Goal: Book appointment/travel/reservation

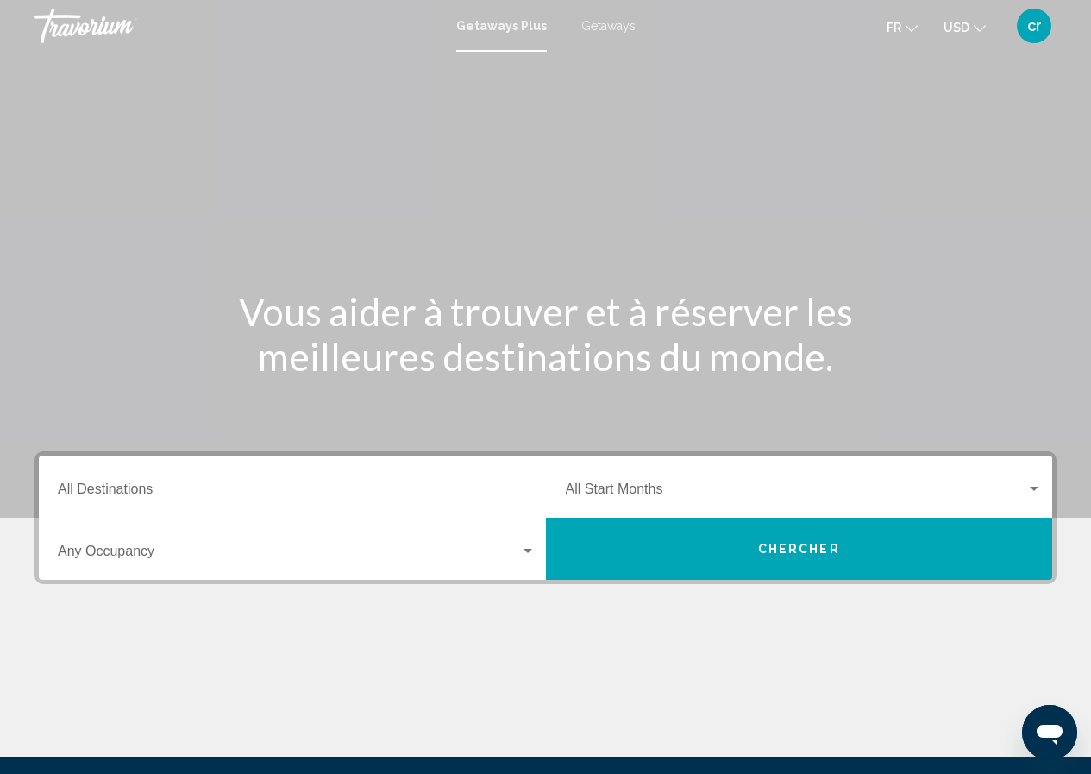
click at [610, 31] on span "Getaways" at bounding box center [608, 26] width 54 height 14
click at [243, 494] on input "Destination All Destinations" at bounding box center [297, 493] width 478 height 16
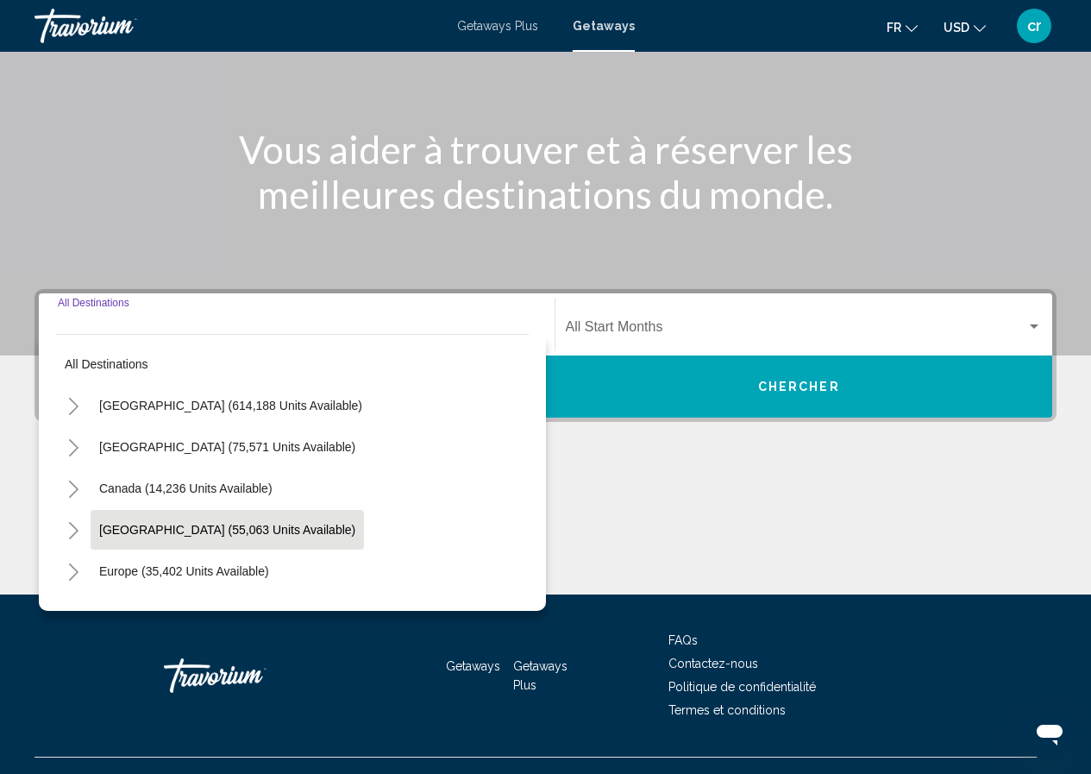
scroll to position [194, 0]
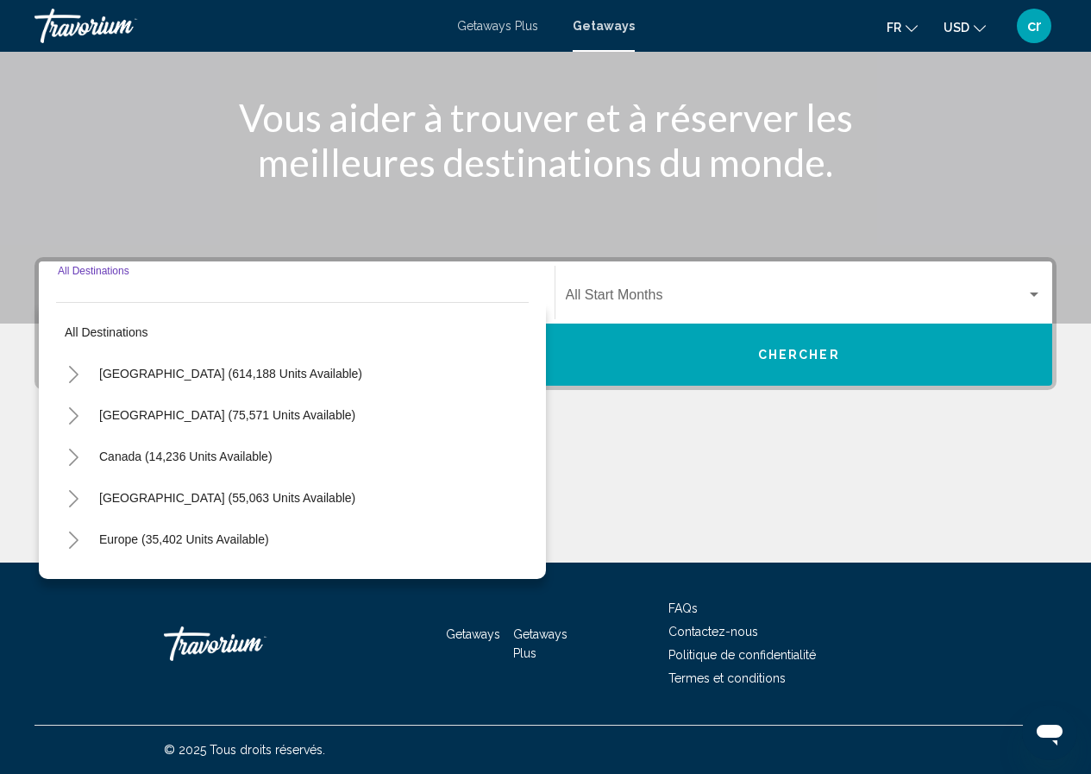
click at [72, 415] on icon "Toggle Mexico (75,571 units available)" at bounding box center [73, 415] width 13 height 17
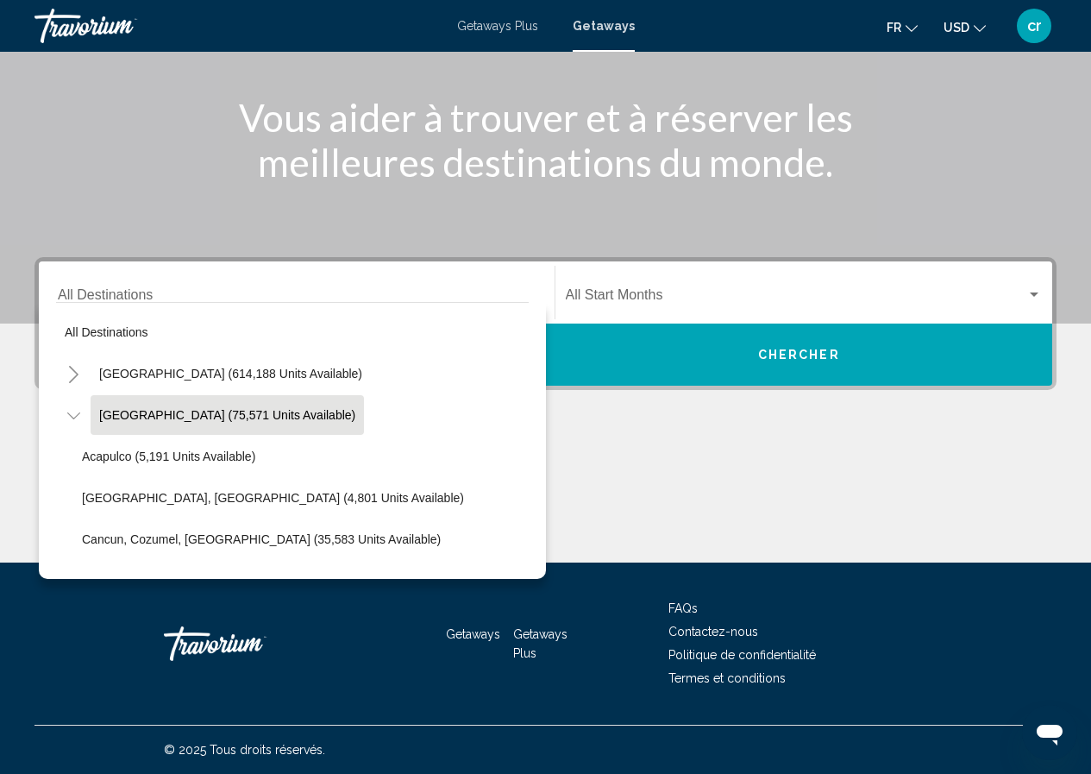
scroll to position [86, 0]
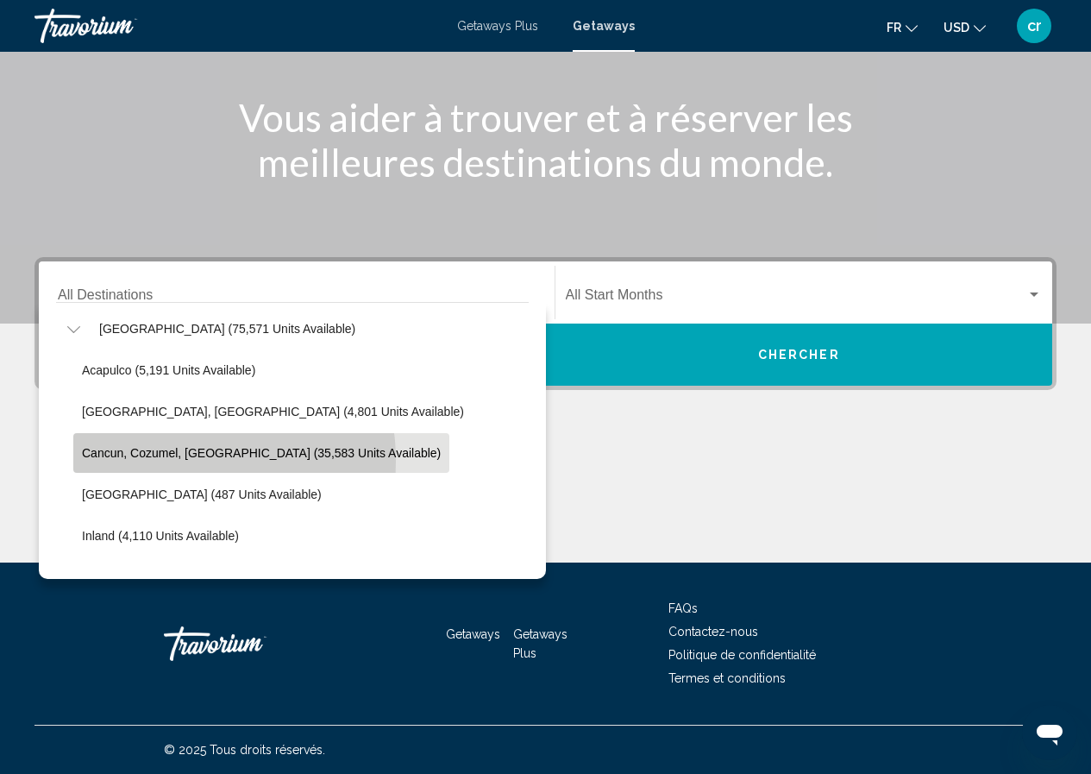
click at [162, 461] on button "Cancun, Cozumel, Riviera Maya (35,583 units available)" at bounding box center [261, 453] width 376 height 40
type input "**********"
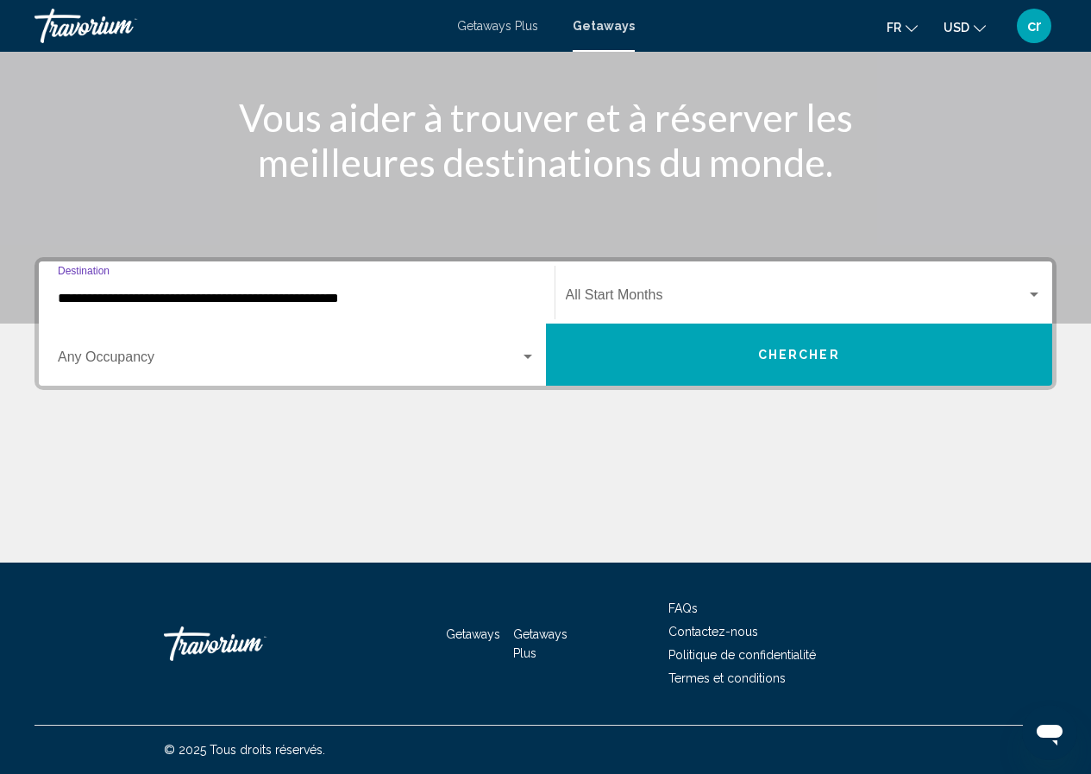
click at [433, 343] on div "Occupancy Any Occupancy" at bounding box center [297, 355] width 478 height 54
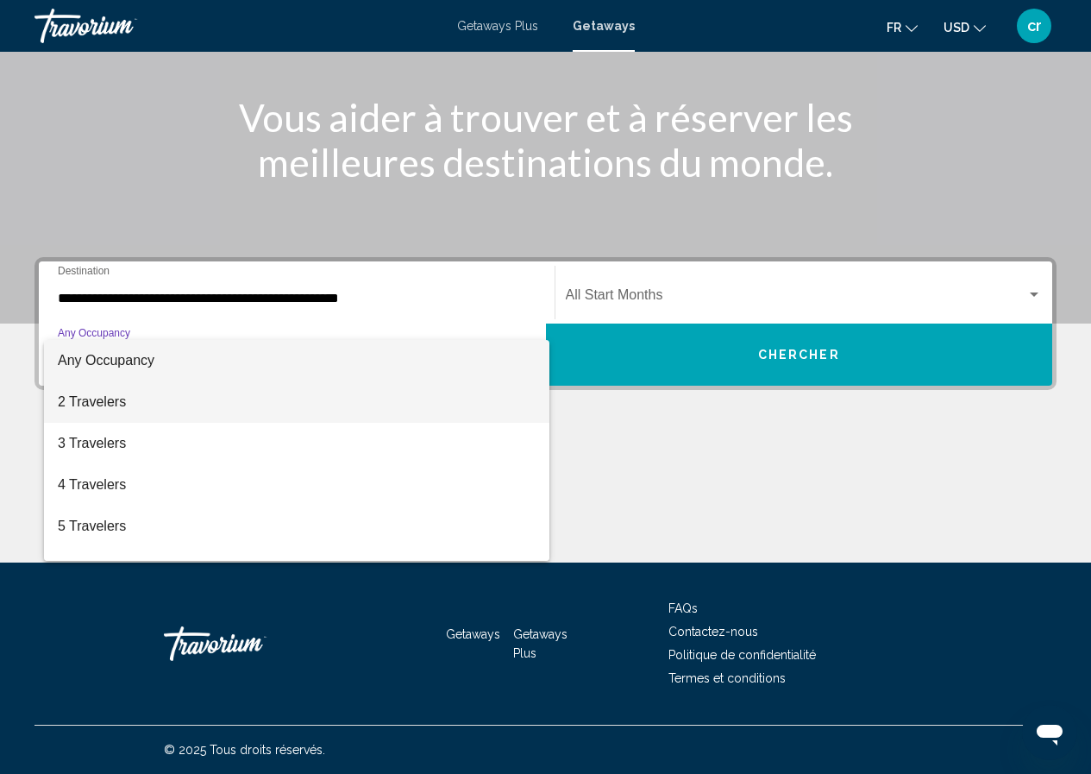
click at [122, 400] on span "2 Travelers" at bounding box center [297, 401] width 478 height 41
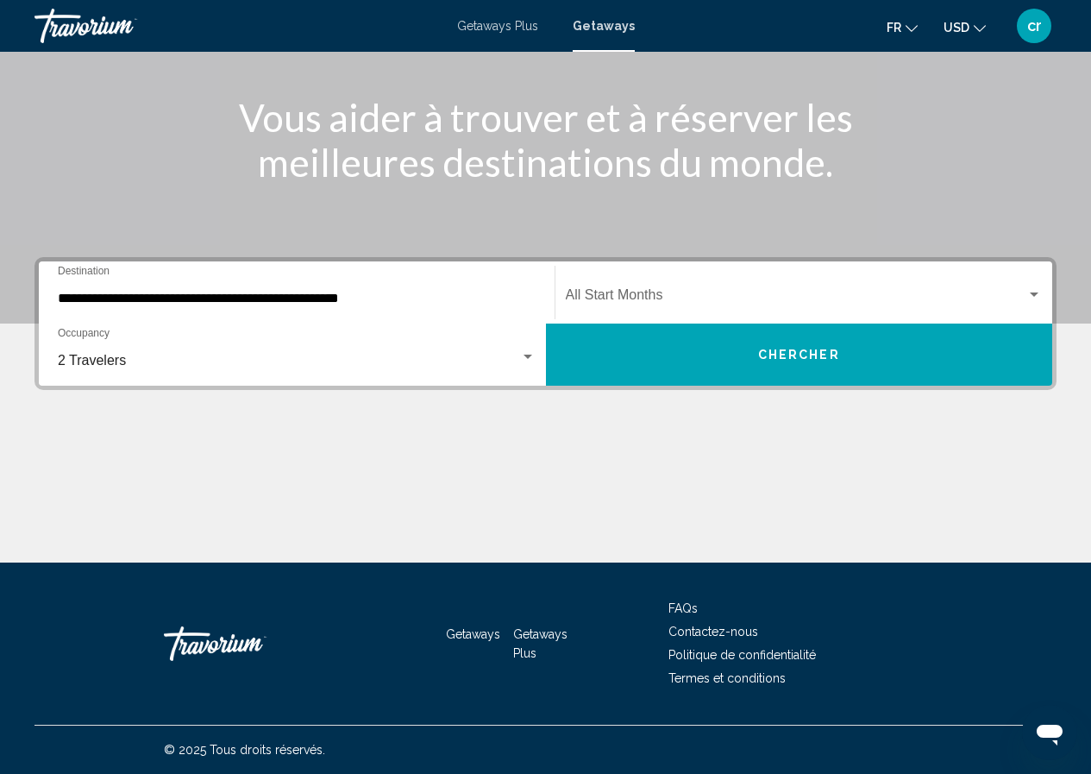
click at [717, 288] on div "Start Month All Start Months" at bounding box center [804, 293] width 477 height 54
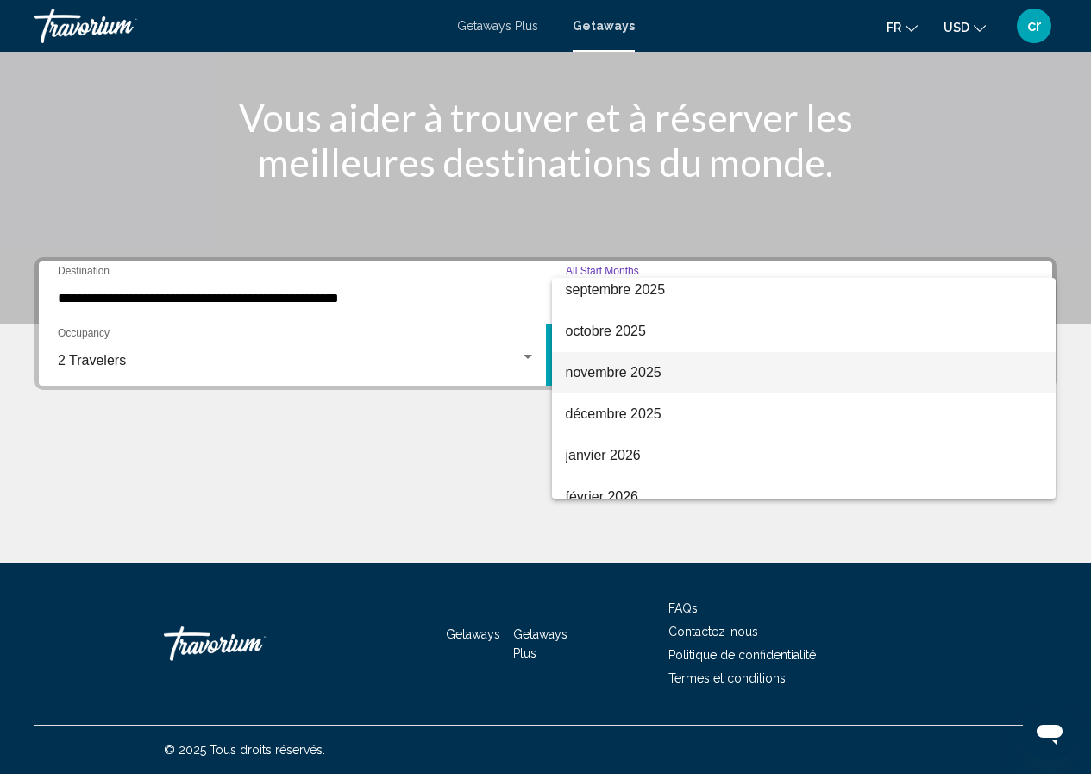
scroll to position [173, 0]
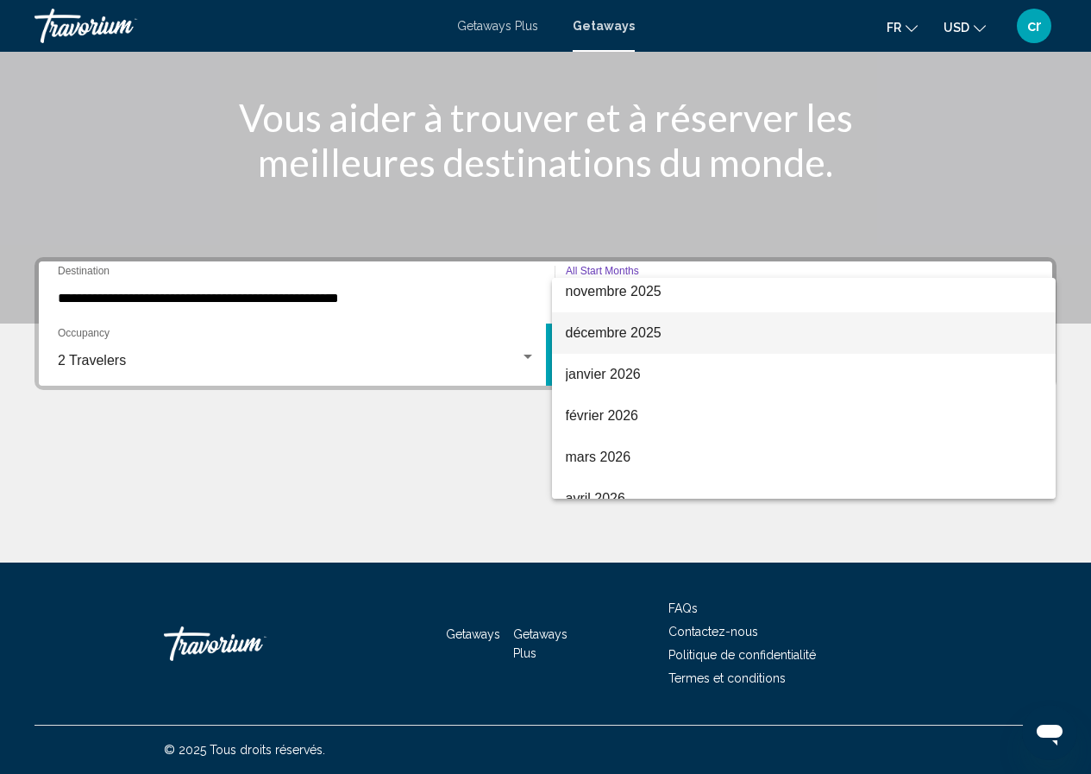
click at [636, 330] on span "décembre 2025" at bounding box center [804, 332] width 477 height 41
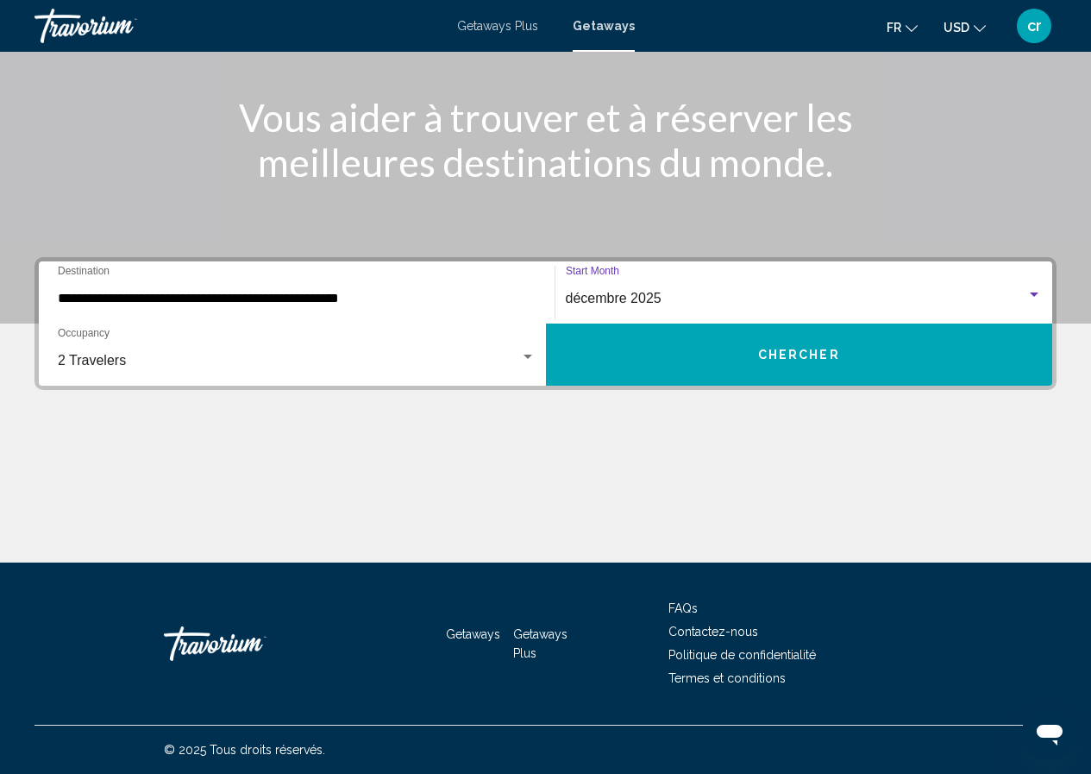
click at [638, 356] on button "Chercher" at bounding box center [799, 354] width 507 height 62
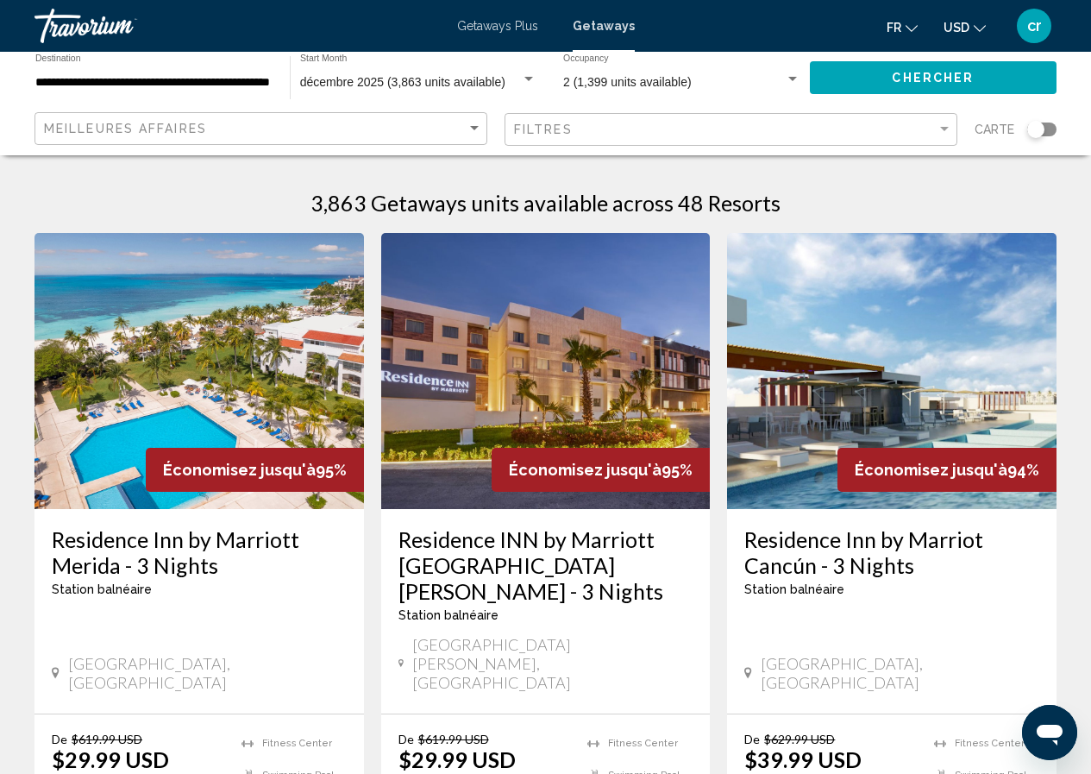
click at [963, 25] on span "USD" at bounding box center [957, 28] width 26 height 14
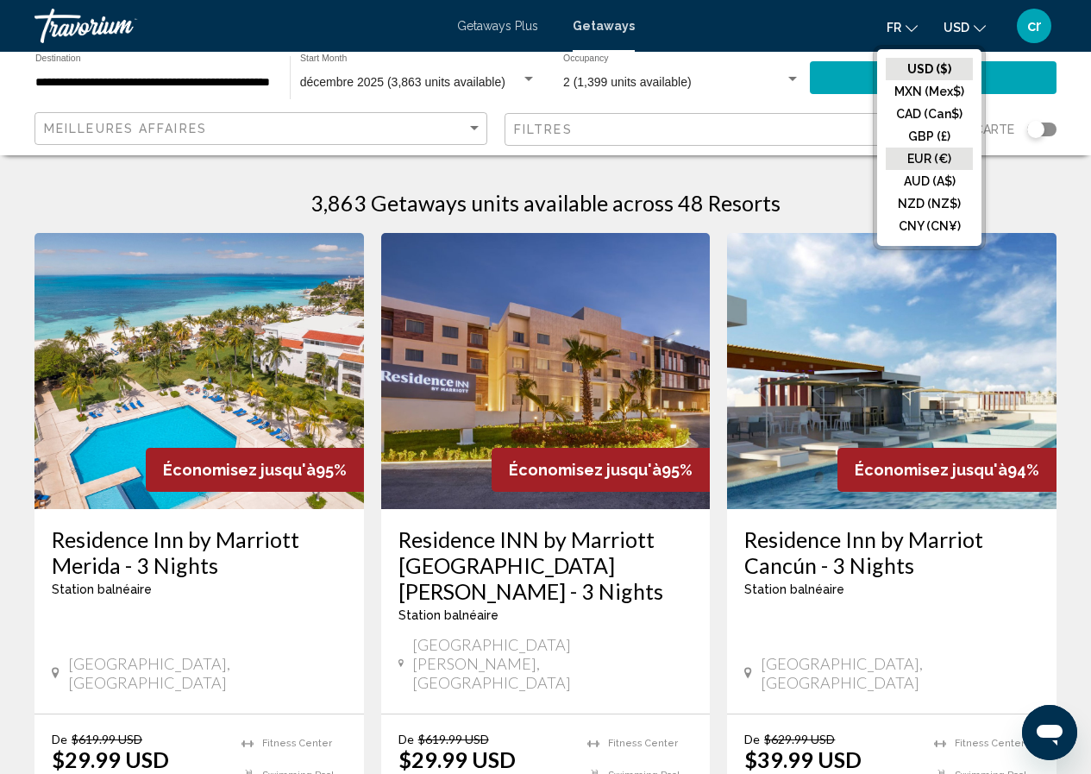
click at [928, 163] on button "EUR (€)" at bounding box center [929, 159] width 87 height 22
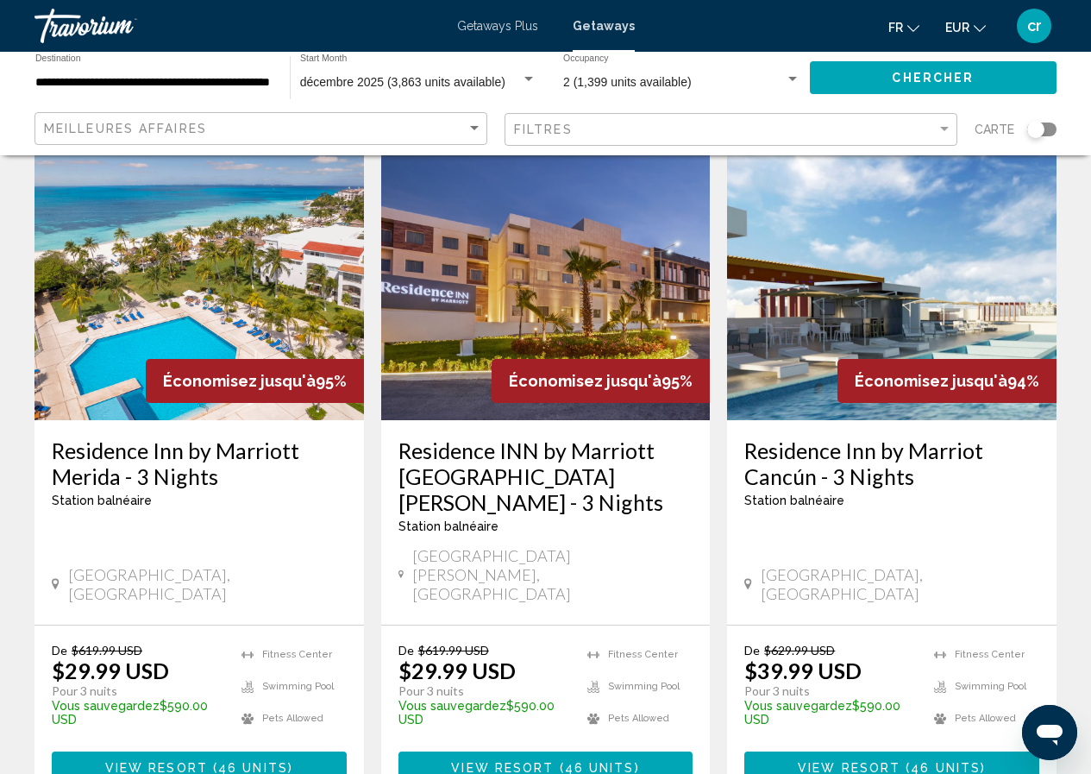
scroll to position [86, 0]
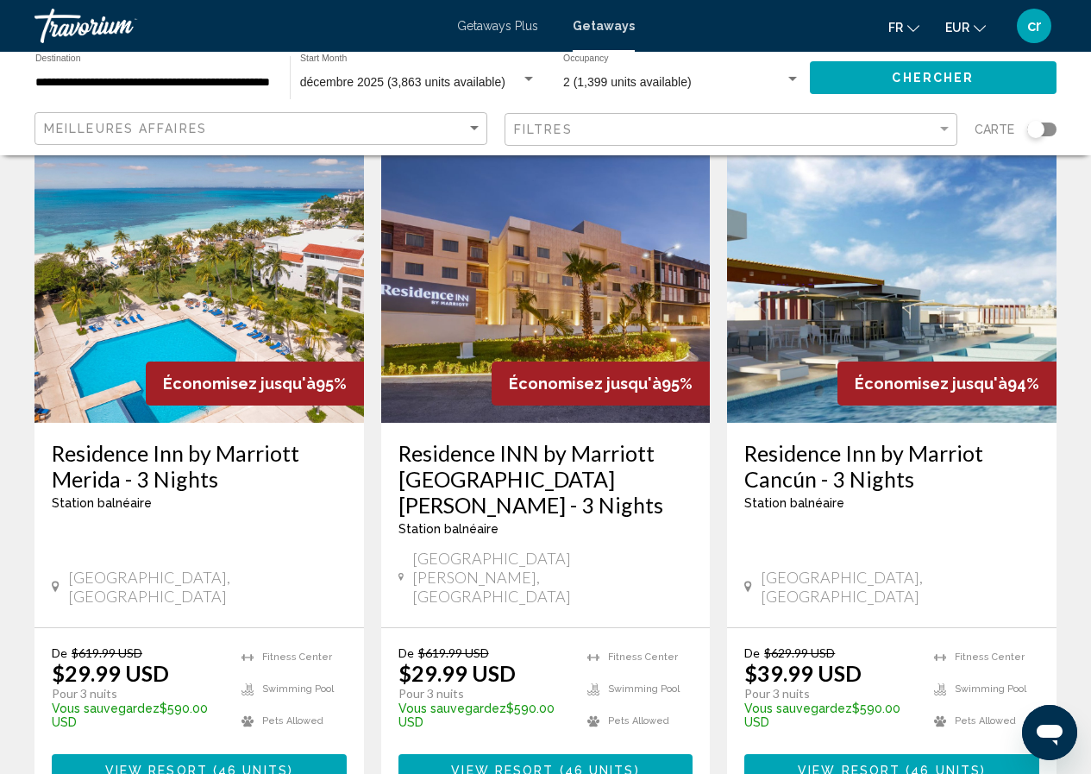
click at [958, 31] on span "EUR" at bounding box center [957, 28] width 24 height 14
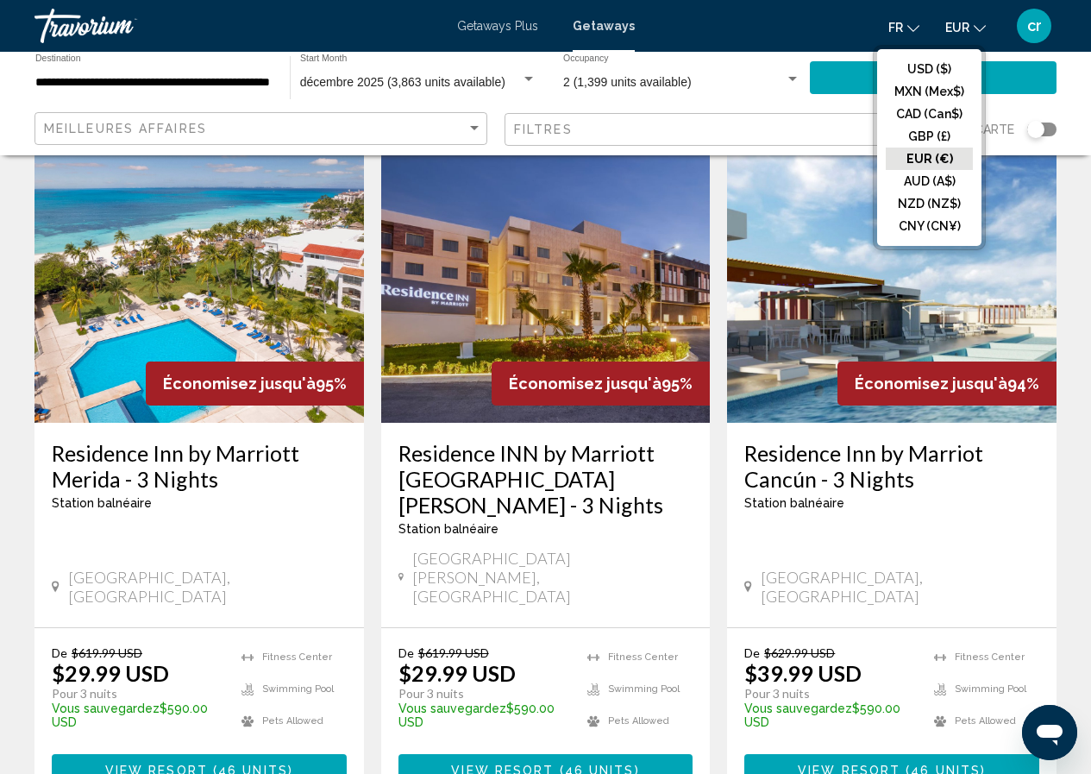
click at [914, 165] on button "EUR (€)" at bounding box center [929, 159] width 87 height 22
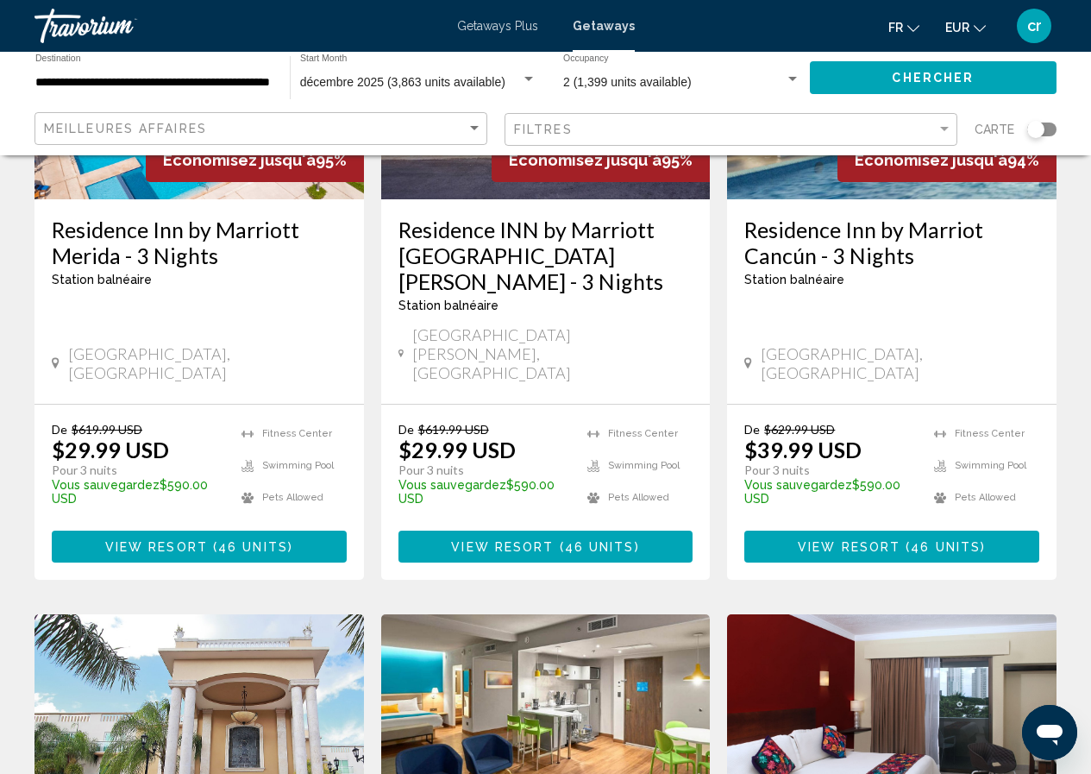
scroll to position [345, 0]
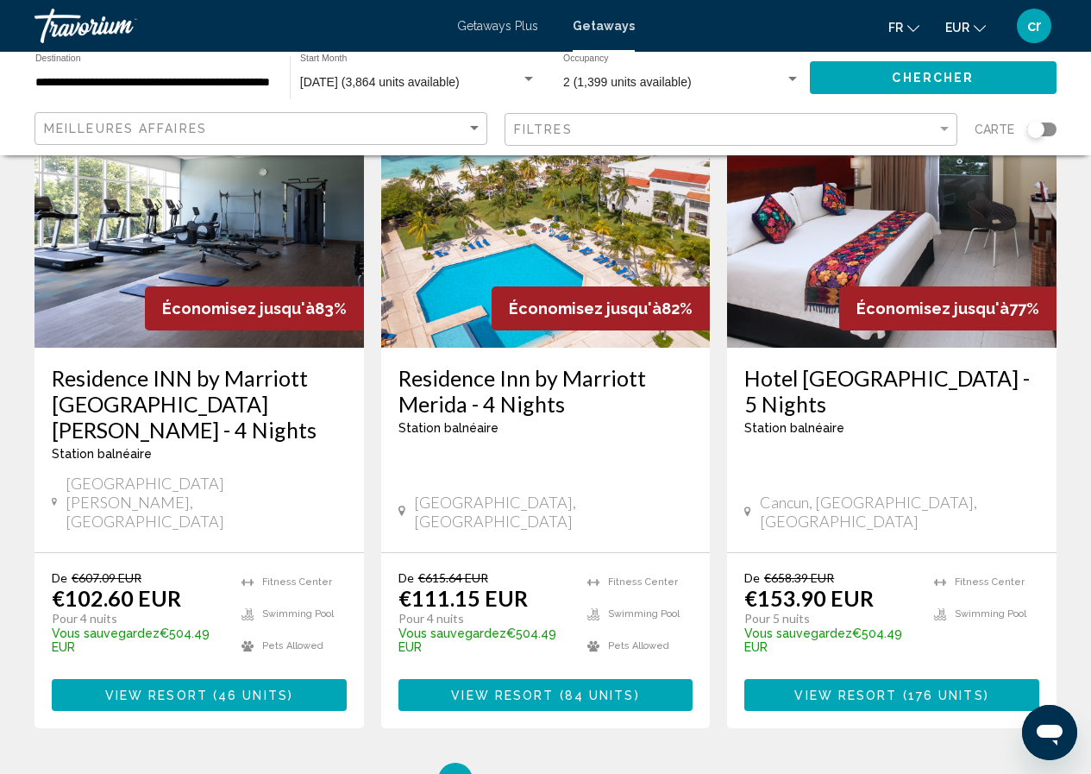
scroll to position [2243, 0]
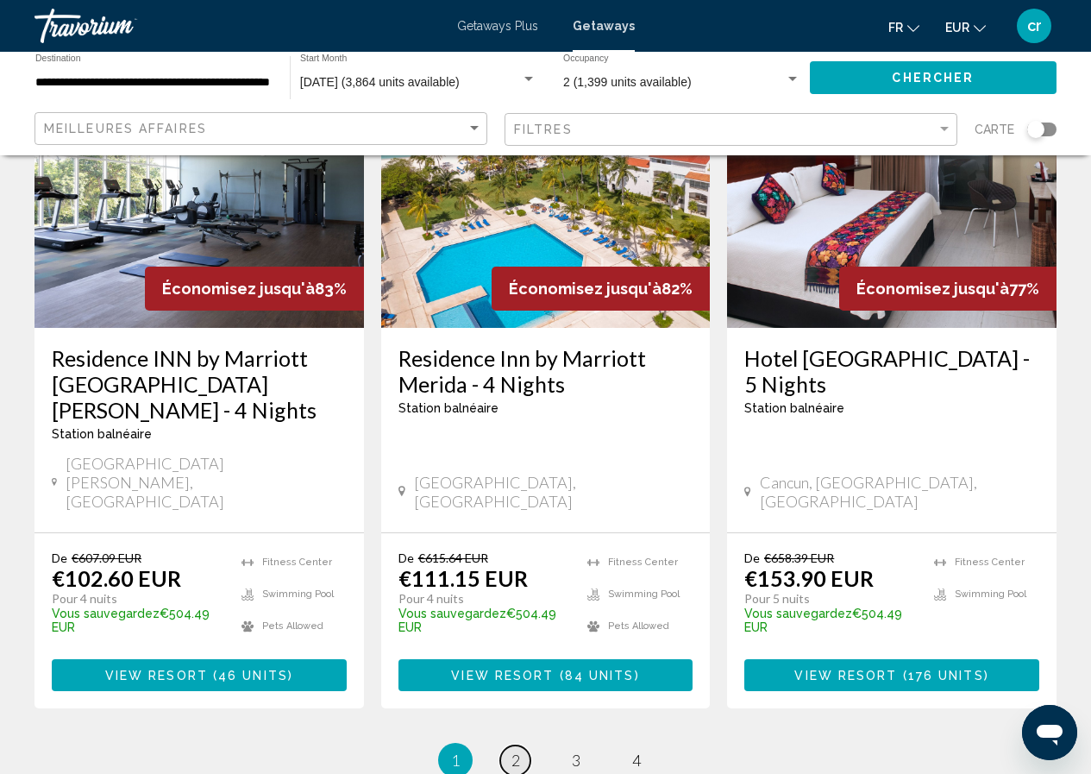
click at [506, 745] on link "page 2" at bounding box center [515, 760] width 30 height 30
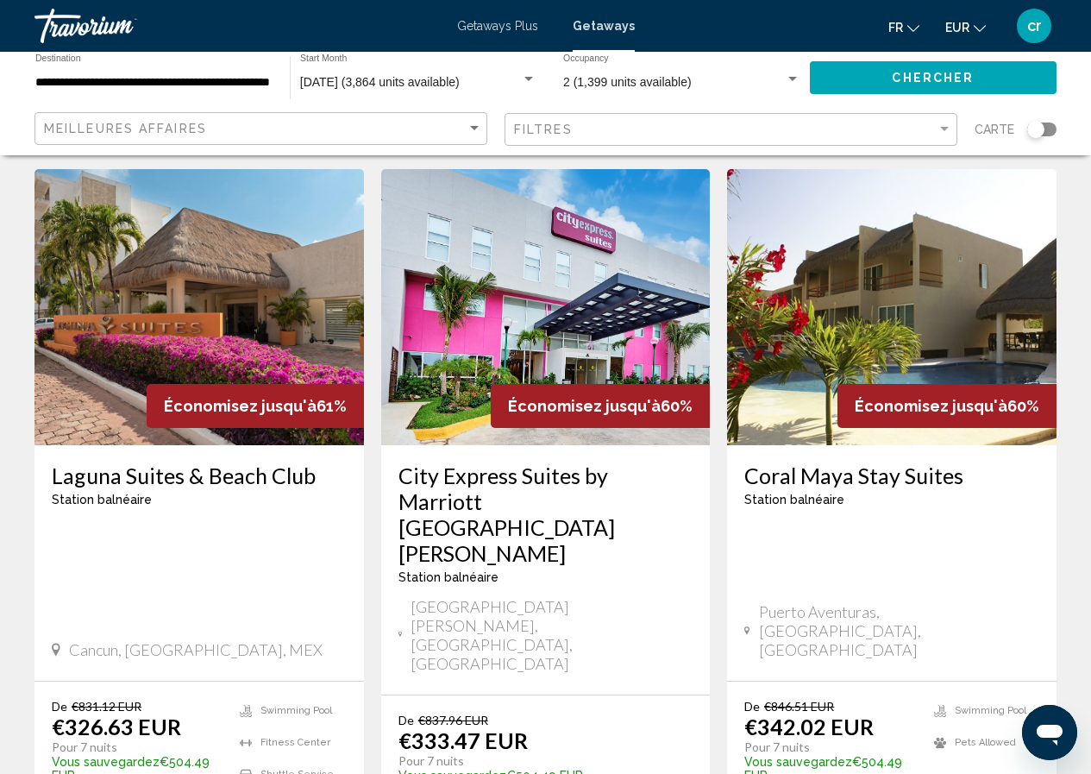
scroll to position [2261, 0]
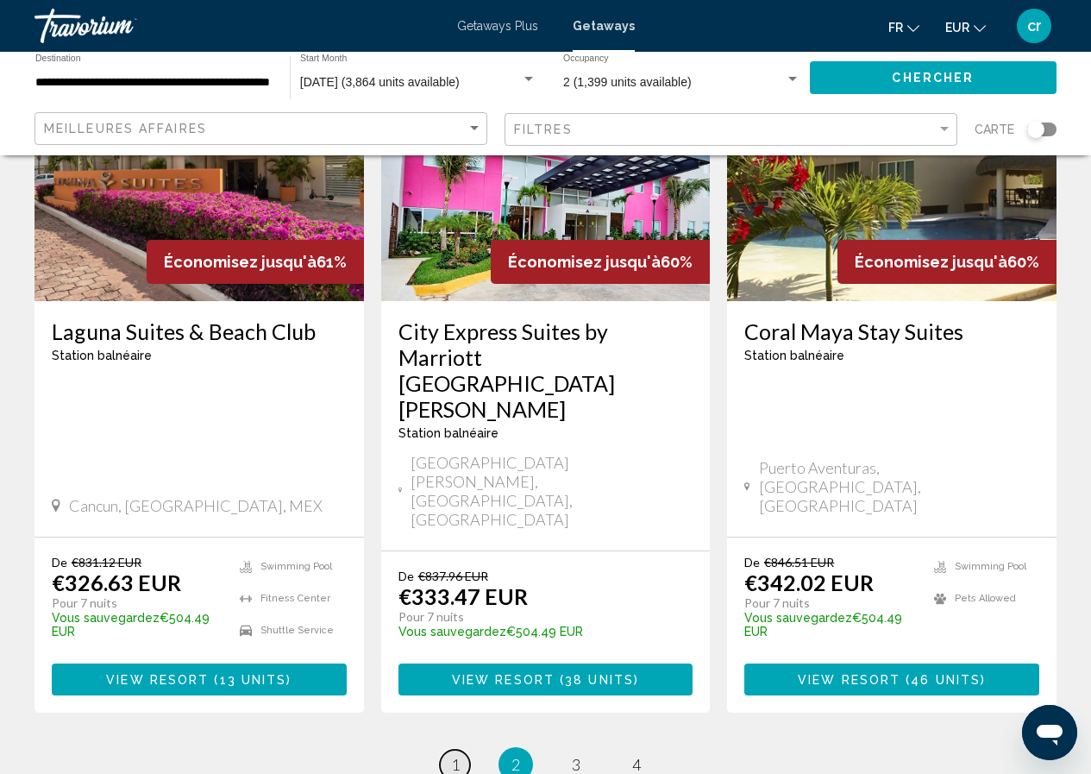
click at [467, 750] on link "page 1" at bounding box center [455, 765] width 30 height 30
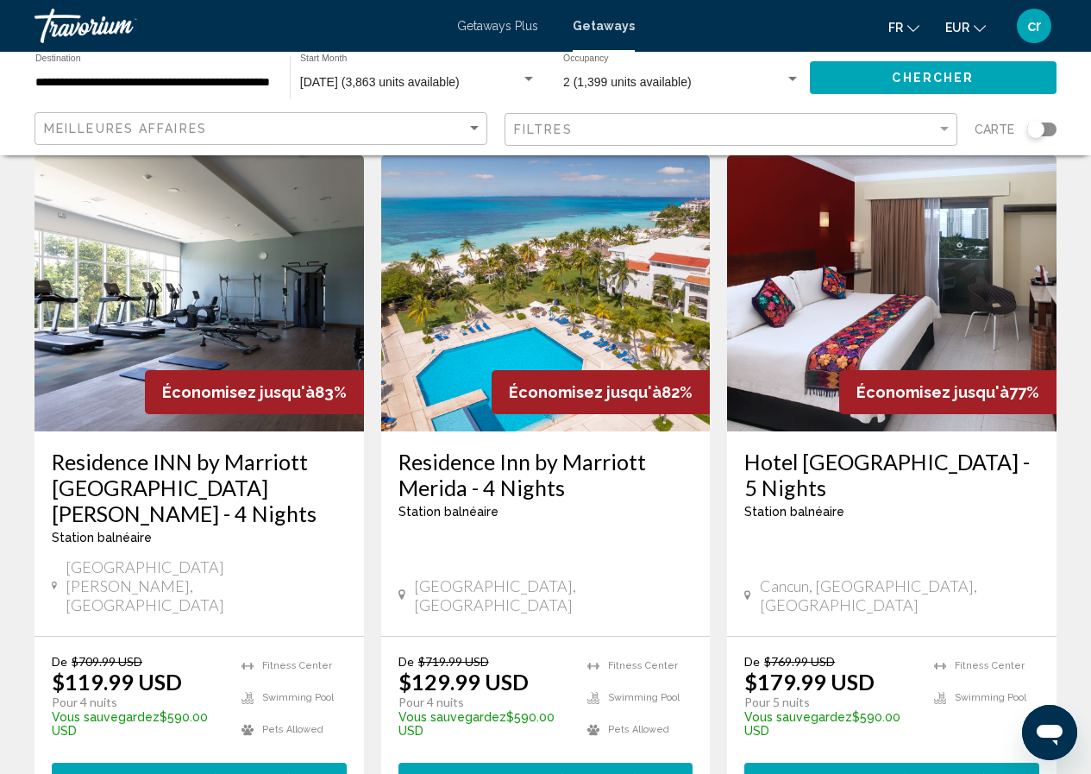
scroll to position [2157, 0]
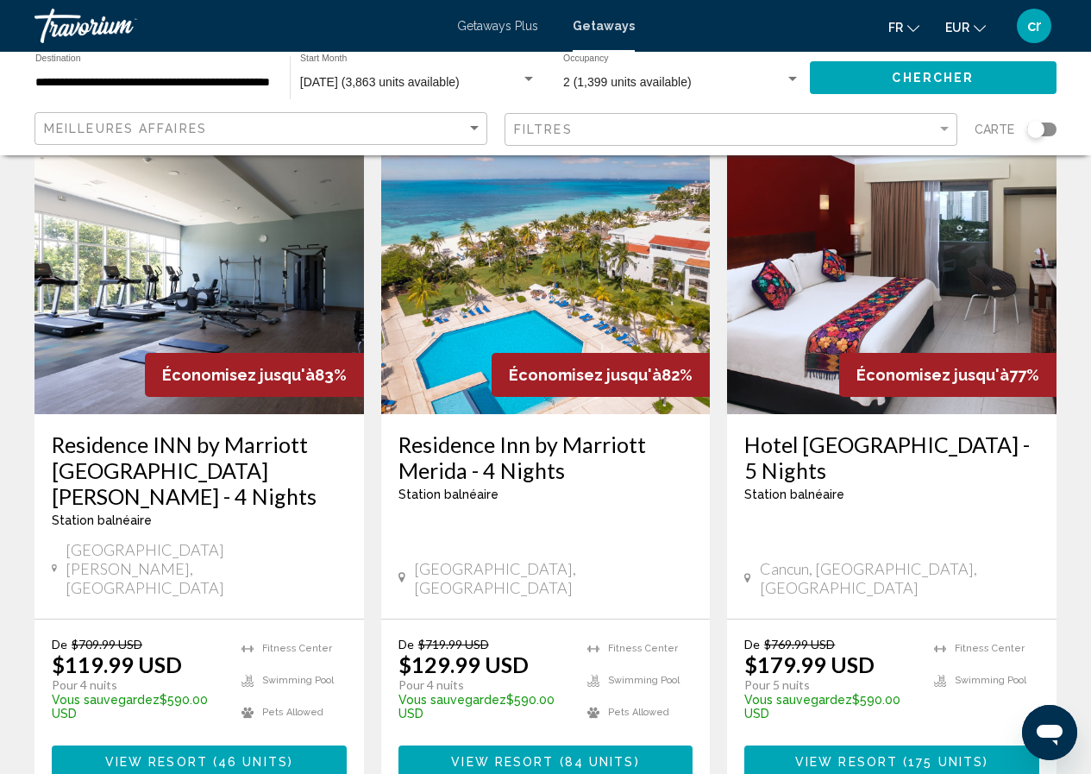
click at [866, 431] on h3 "Hotel [GEOGRAPHIC_DATA] - 5 Nights" at bounding box center [891, 457] width 295 height 52
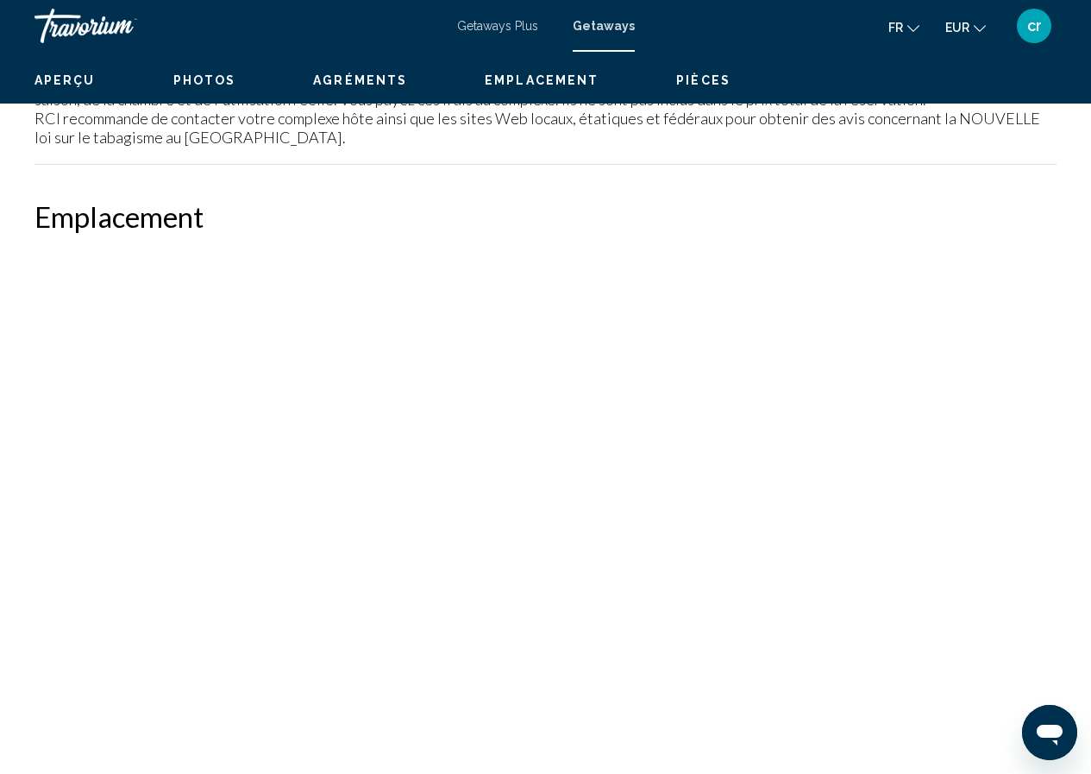
scroll to position [75, 0]
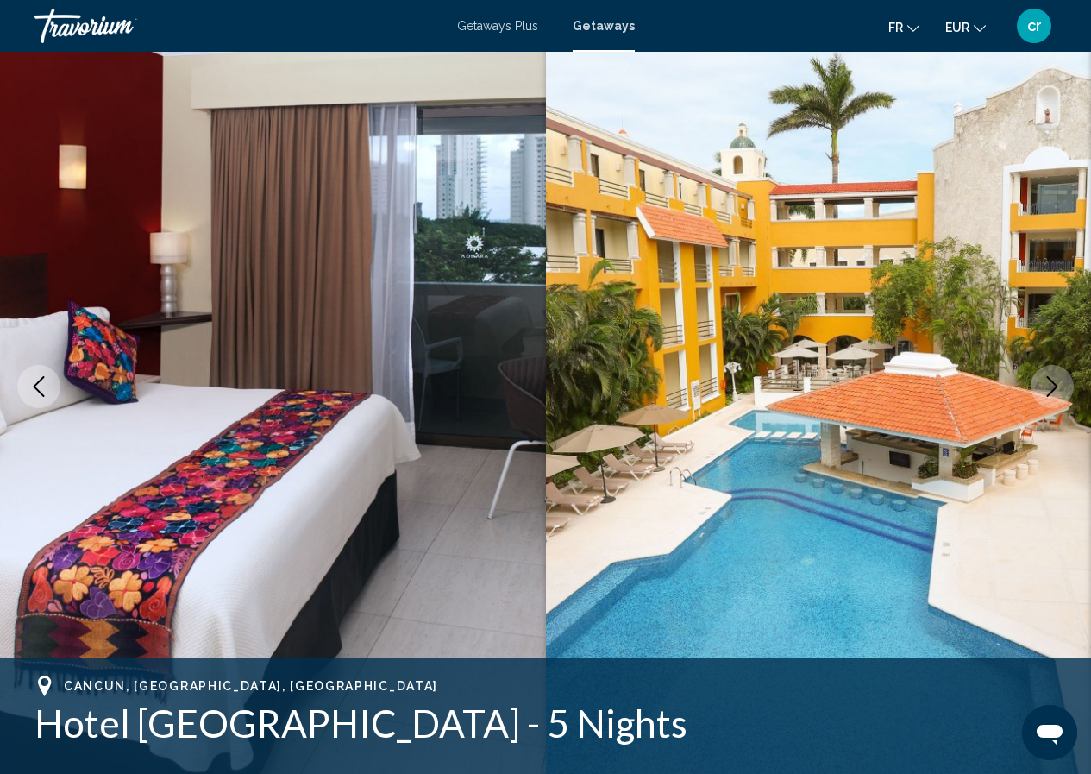
click at [1075, 376] on img "Main content" at bounding box center [819, 387] width 546 height 820
click at [1058, 385] on icon "Next image" at bounding box center [1052, 386] width 21 height 21
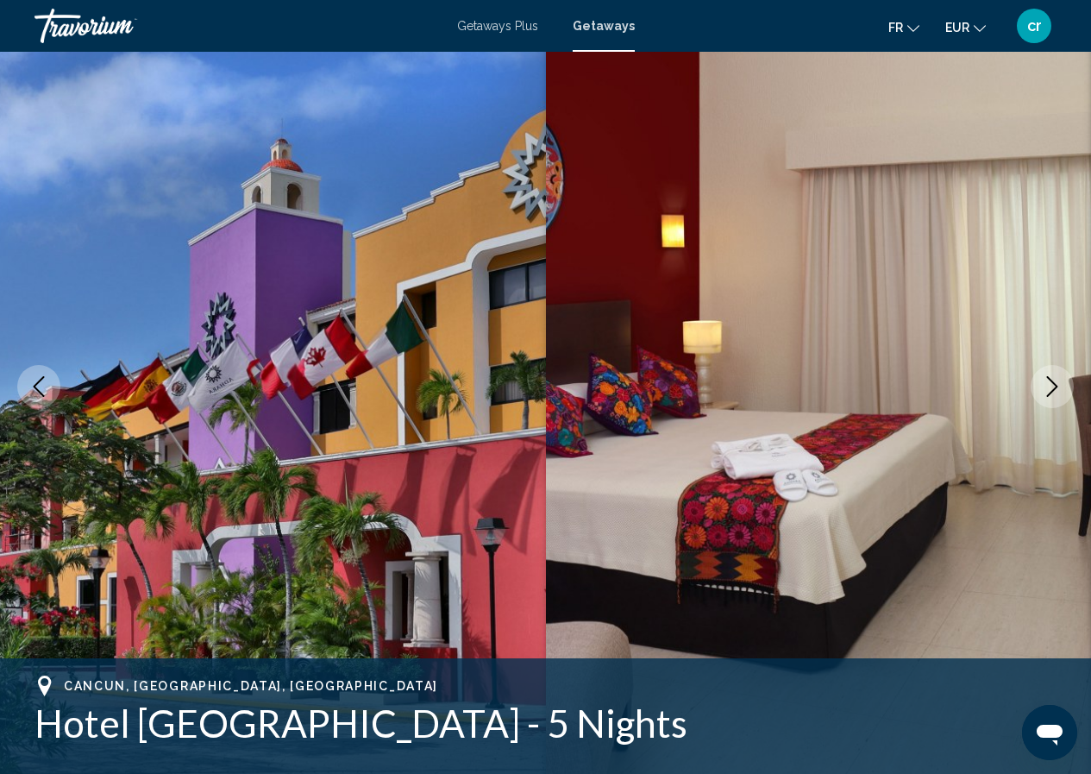
click at [1058, 385] on icon "Next image" at bounding box center [1052, 386] width 21 height 21
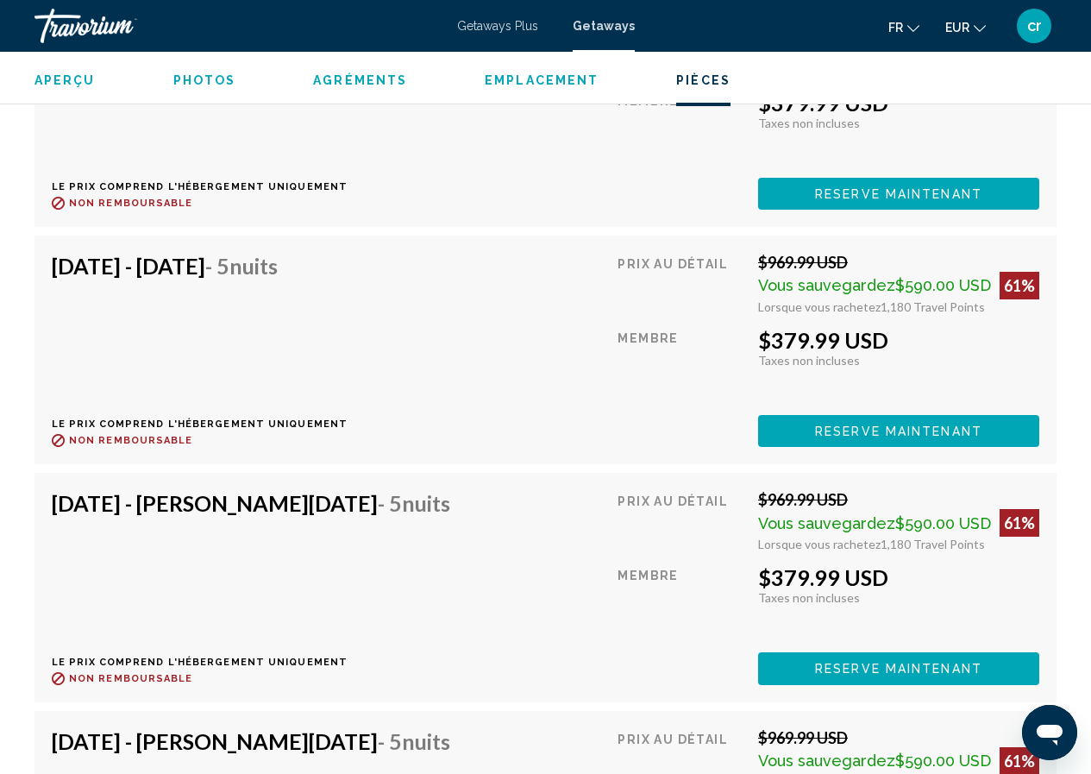
scroll to position [9047, 0]
